Goal: Information Seeking & Learning: Check status

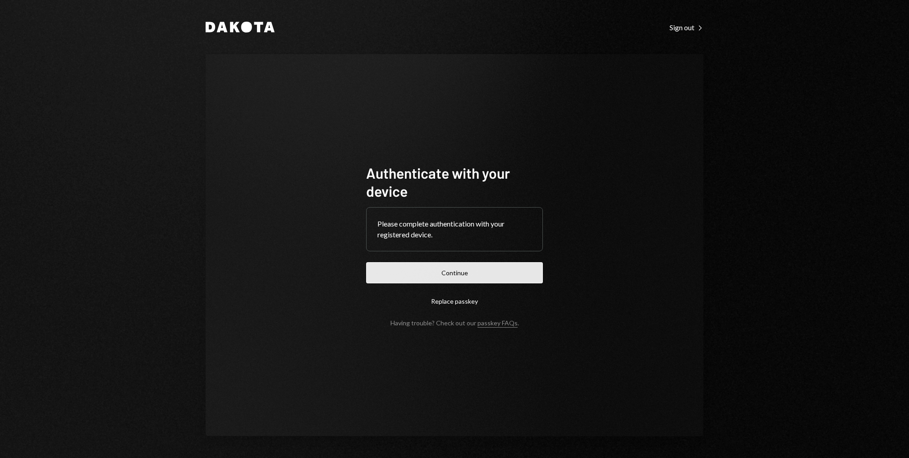
click at [464, 267] on button "Continue" at bounding box center [454, 272] width 177 height 21
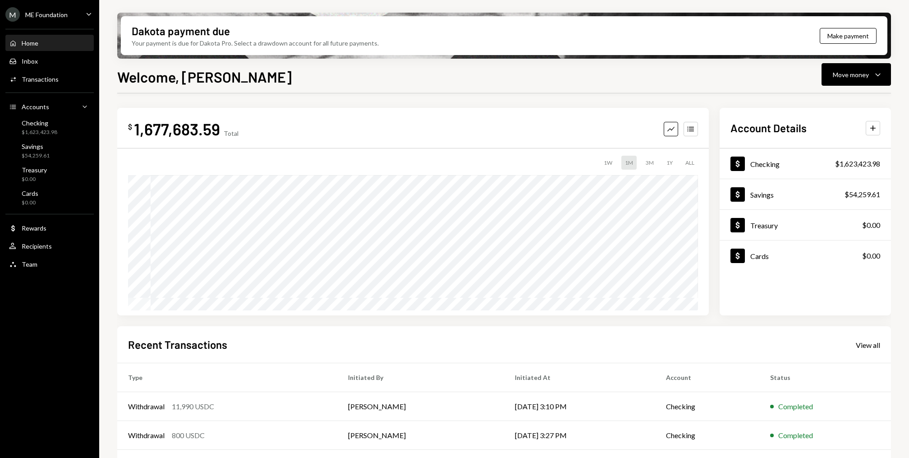
scroll to position [86, 0]
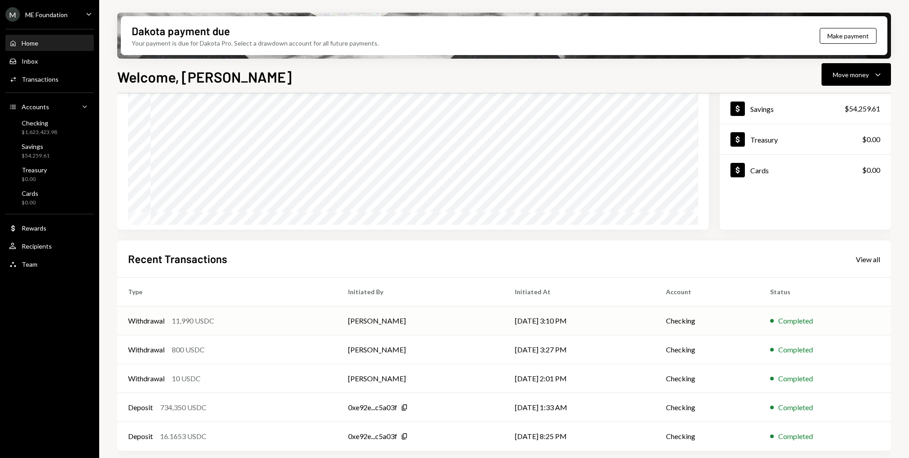
click at [405, 328] on td "[PERSON_NAME]" at bounding box center [420, 320] width 167 height 29
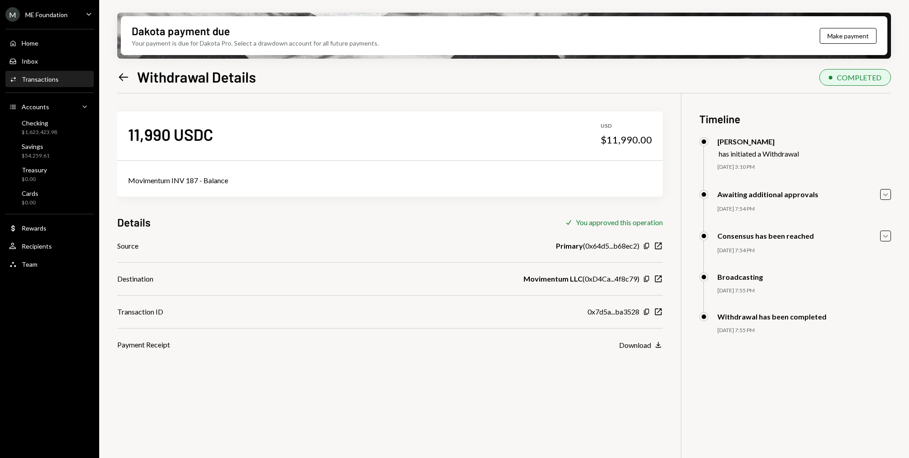
click at [139, 178] on div "Movimentum INV 187 - Balance" at bounding box center [390, 180] width 524 height 11
click at [638, 342] on div "Download" at bounding box center [635, 344] width 32 height 9
click at [125, 78] on icon "Left Arrow" at bounding box center [123, 77] width 13 height 13
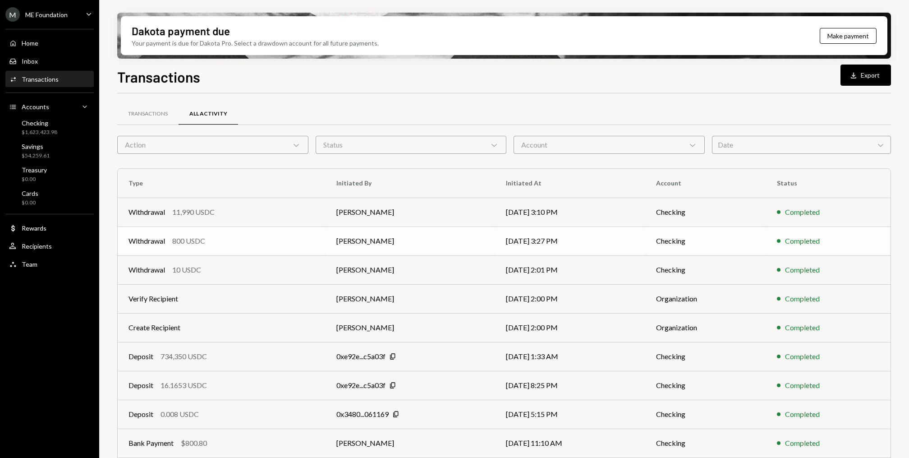
click at [291, 237] on div "Withdrawal 800 USDC" at bounding box center [222, 240] width 186 height 11
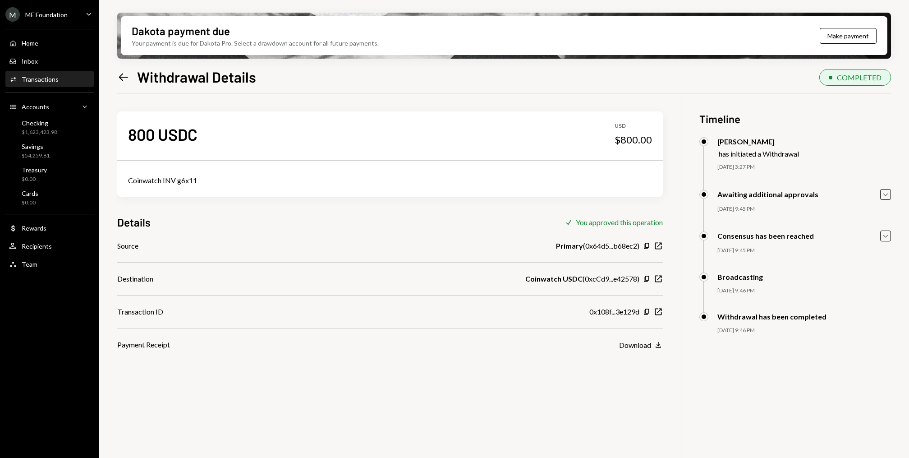
click at [53, 71] on link "Activities Transactions" at bounding box center [49, 79] width 88 height 16
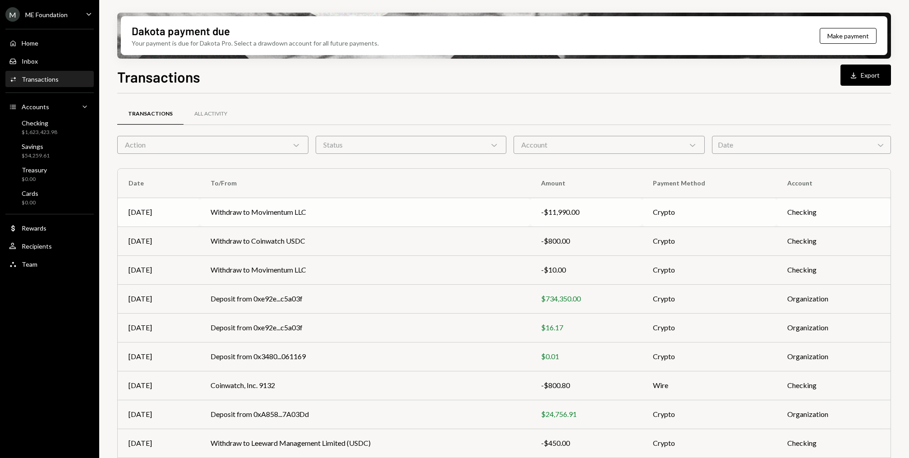
click at [356, 210] on td "Withdraw to Movimentum LLC" at bounding box center [365, 212] width 331 height 29
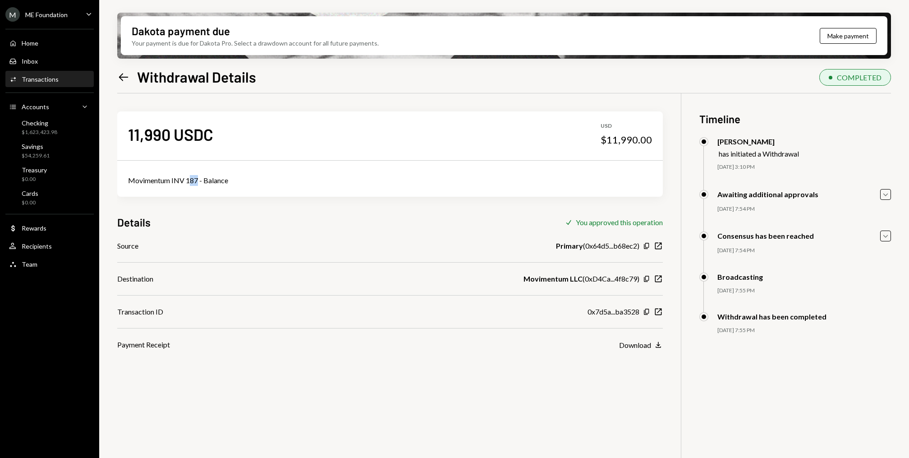
drag, startPoint x: 197, startPoint y: 179, endPoint x: 191, endPoint y: 179, distance: 6.4
click at [191, 179] on div "Movimentum INV 187 - Balance" at bounding box center [390, 180] width 524 height 11
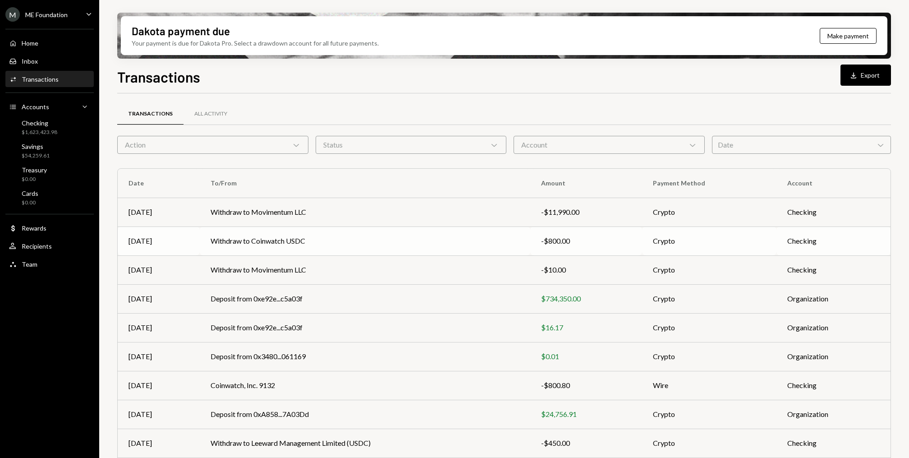
click at [300, 243] on td "Withdraw to Coinwatch USDC" at bounding box center [365, 240] width 331 height 29
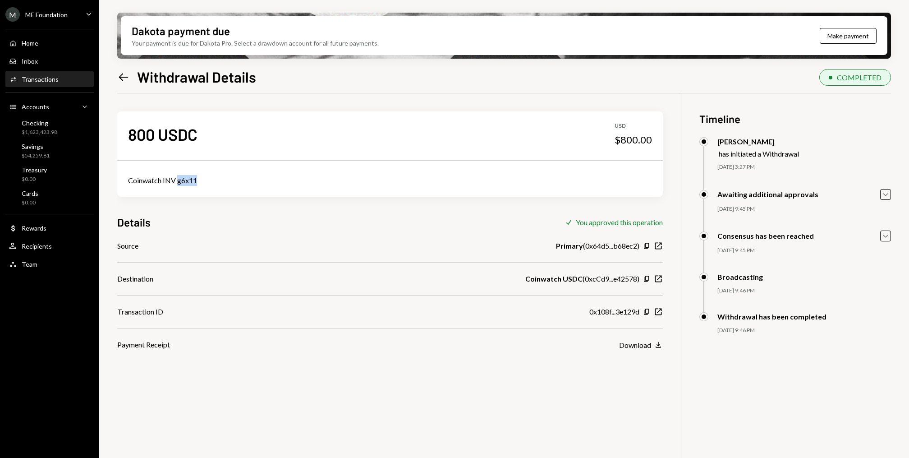
drag, startPoint x: 198, startPoint y: 182, endPoint x: 177, endPoint y: 183, distance: 20.8
click at [178, 183] on div "Coinwatch INV g6x11" at bounding box center [390, 180] width 524 height 11
copy div "g6x11"
click at [406, 223] on div "Details Check You approved this operation" at bounding box center [390, 222] width 546 height 15
click at [125, 74] on icon "Left Arrow" at bounding box center [123, 77] width 13 height 13
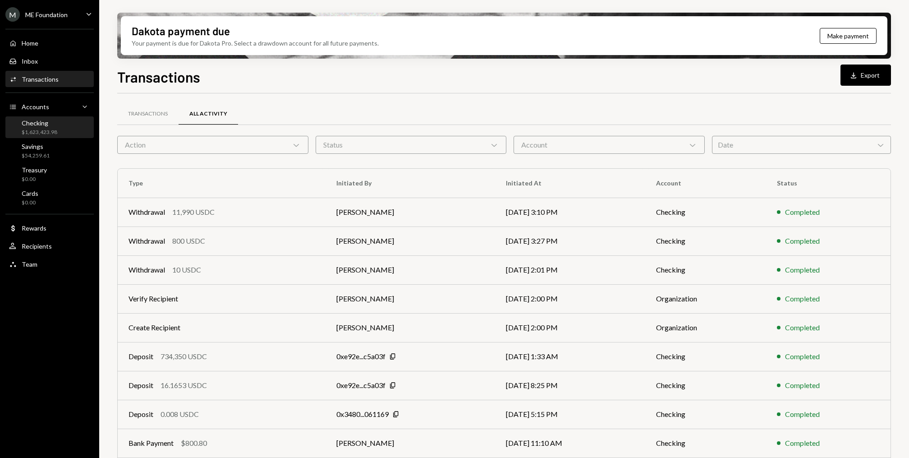
click at [43, 133] on div "$1,623,423.98" at bounding box center [40, 133] width 36 height 8
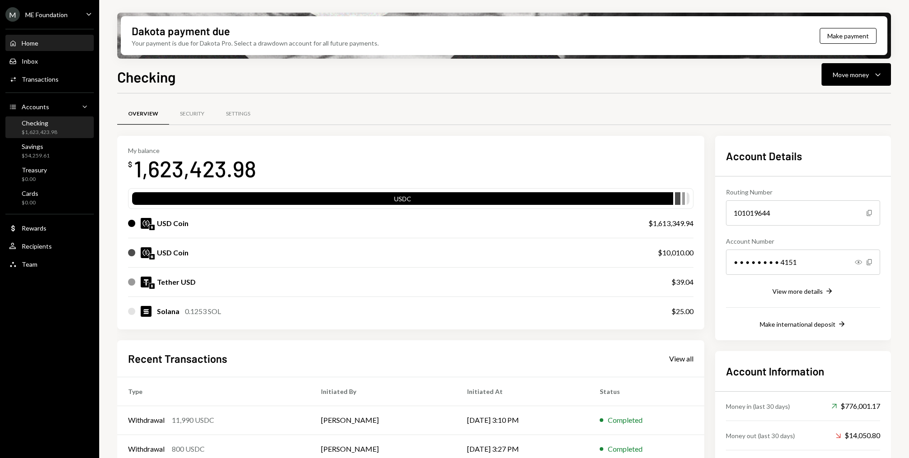
click at [69, 39] on div "Home Home" at bounding box center [49, 43] width 81 height 8
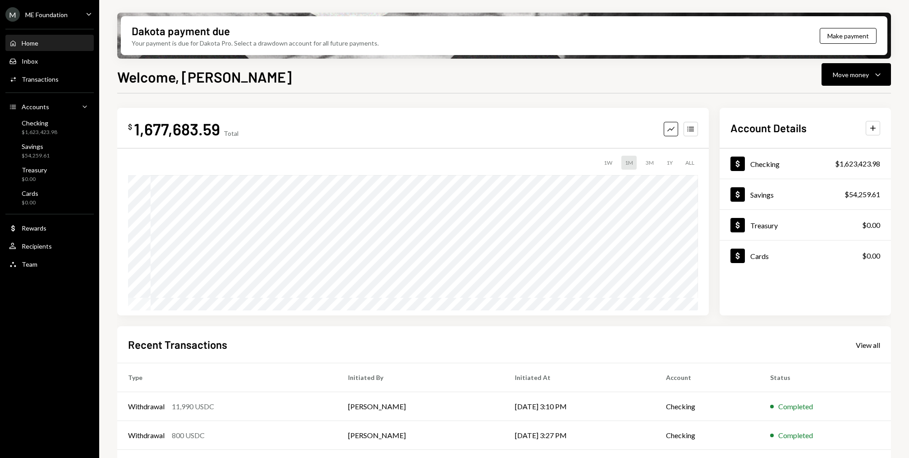
click at [181, 125] on div "1,677,683.59" at bounding box center [177, 129] width 86 height 20
copy div "1,677,683.59"
click at [690, 124] on icon "Accounts" at bounding box center [690, 128] width 9 height 9
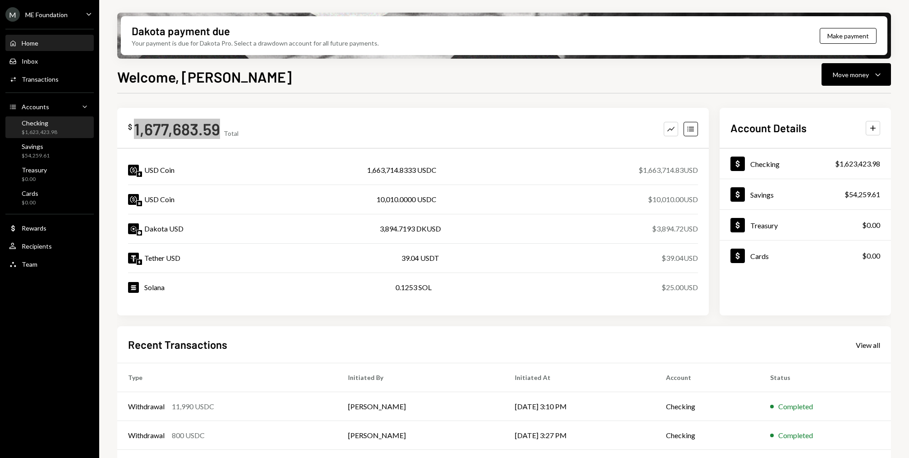
click at [47, 136] on div "Checking $1,623,423.98" at bounding box center [49, 127] width 81 height 21
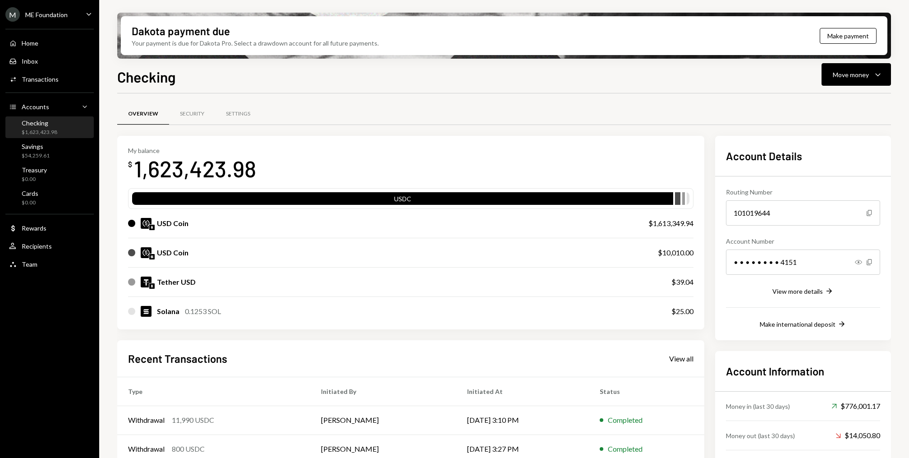
click at [209, 161] on div "1,623,423.98" at bounding box center [195, 168] width 122 height 28
copy div "1,623,423.98"
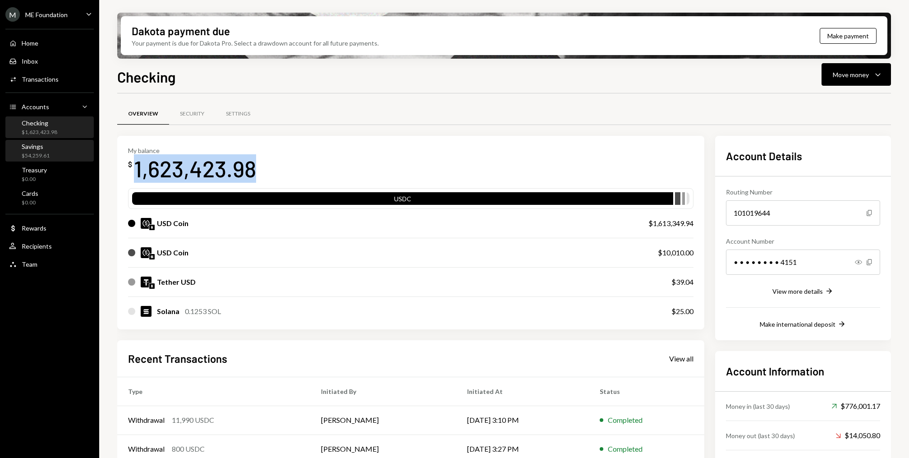
click at [49, 152] on div "Savings $54,259.61" at bounding box center [49, 151] width 81 height 17
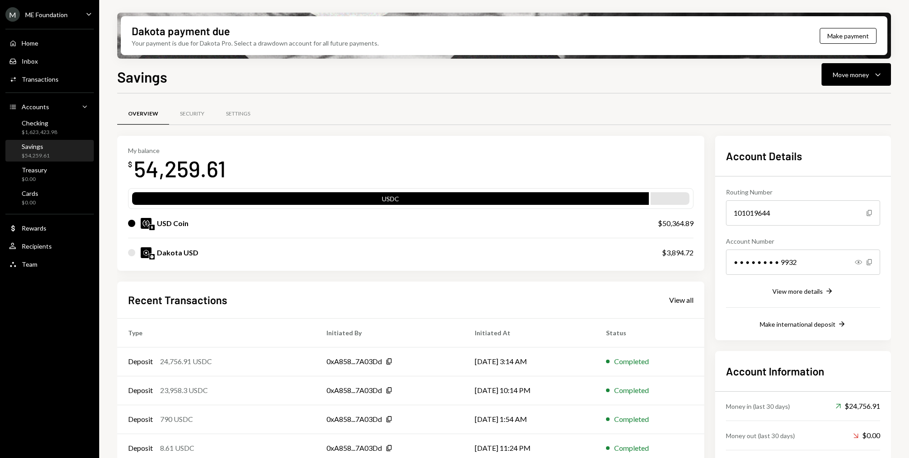
click at [181, 175] on div "54,259.61" at bounding box center [180, 168] width 92 height 28
copy div "54,259.61"
